Goal: Information Seeking & Learning: Learn about a topic

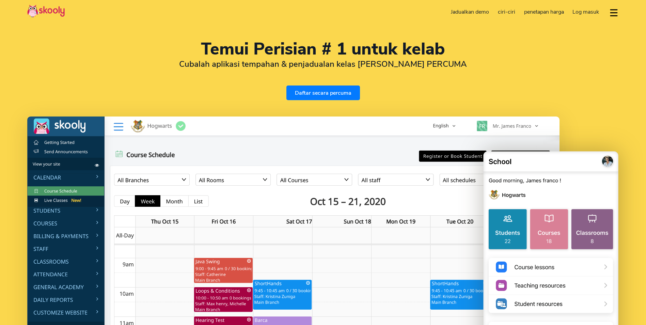
select select "ms"
select select "60"
select select "[GEOGRAPHIC_DATA]"
select select "[GEOGRAPHIC_DATA]/Kuala_Lumpur"
click at [611, 13] on button "dropdown menu" at bounding box center [614, 13] width 10 height 16
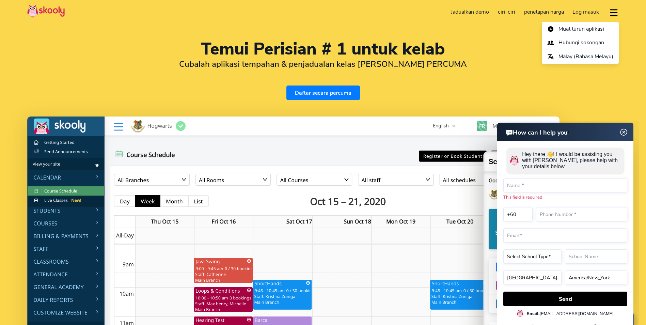
click at [625, 131] on img at bounding box center [623, 132] width 13 height 9
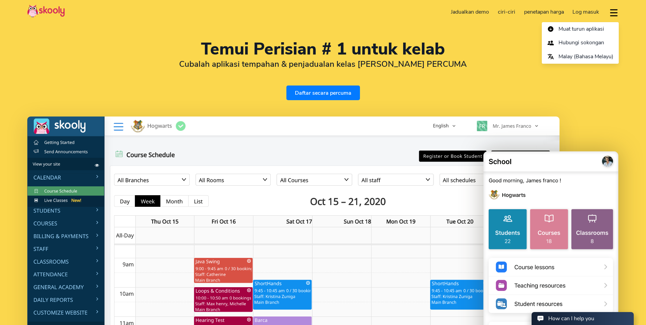
click at [549, 12] on span "penetapan harga" at bounding box center [544, 11] width 40 height 7
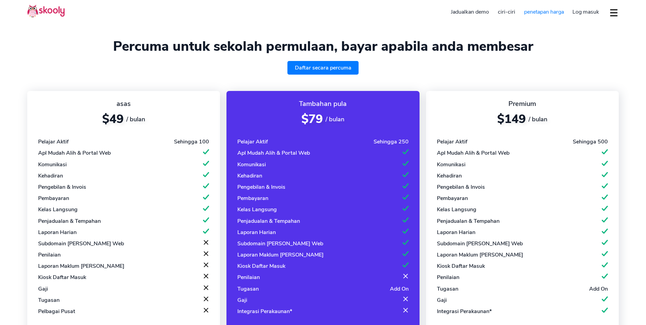
select select "ms"
select select "60"
select select "[GEOGRAPHIC_DATA]"
select select "[GEOGRAPHIC_DATA]/Kuala_Lumpur"
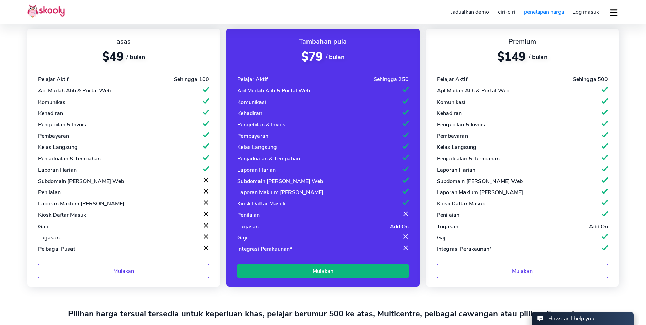
scroll to position [68, 0]
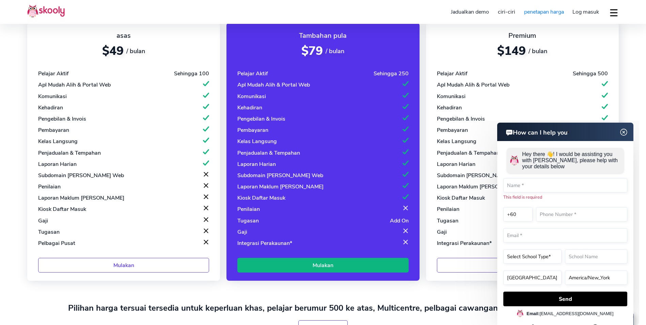
click at [624, 132] on img at bounding box center [623, 132] width 13 height 9
